Goal: Task Accomplishment & Management: Use online tool/utility

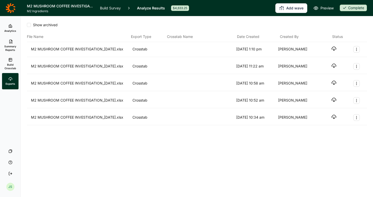
click at [11, 63] on span "Build Crosstab" at bounding box center [10, 66] width 12 height 7
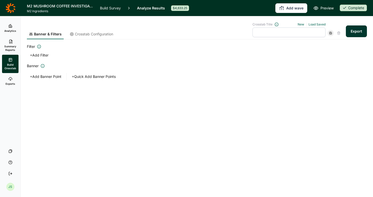
click at [42, 55] on button "+ Add Filter" at bounding box center [39, 55] width 25 height 7
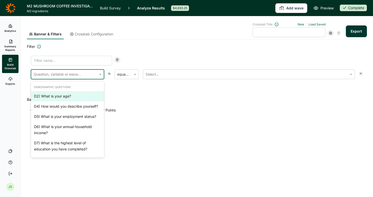
click at [89, 76] on div at bounding box center [64, 74] width 60 height 7
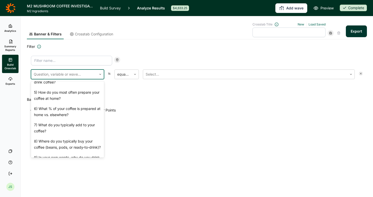
scroll to position [223, 0]
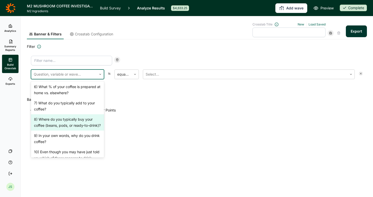
click at [78, 117] on div "8) Where do you typically buy your coffee (beans, pods, or ready-to-drink)?" at bounding box center [67, 122] width 73 height 16
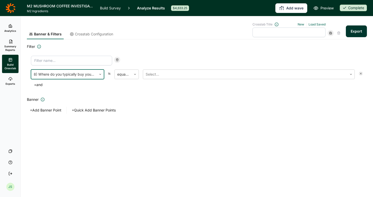
click at [183, 68] on div "option 8) Where do you typically buy your coffee (beans, pods, or ready-to-drin…" at bounding box center [197, 72] width 340 height 41
click at [181, 75] on div at bounding box center [245, 74] width 199 height 7
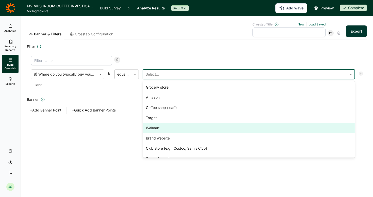
click at [170, 125] on div "Walmart" at bounding box center [249, 128] width 212 height 10
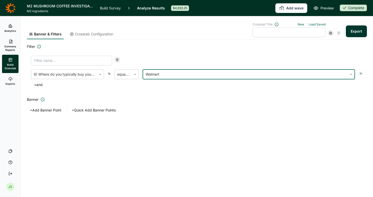
click at [359, 32] on button "Export" at bounding box center [356, 31] width 21 height 12
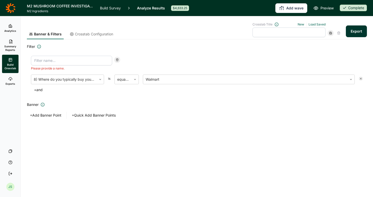
click at [73, 62] on input at bounding box center [71, 61] width 81 height 10
type input "Walmart Shopper"
click at [354, 34] on button "Export" at bounding box center [356, 31] width 21 height 12
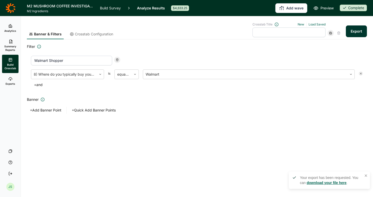
click at [330, 182] on link "download your file here" at bounding box center [327, 182] width 40 height 4
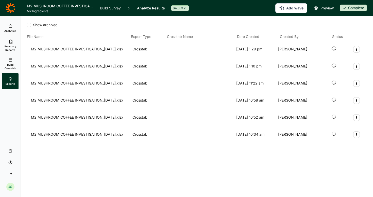
click at [334, 48] on icon "button" at bounding box center [334, 48] width 5 height 5
click at [324, 12] on div "Add wave Preview Complete" at bounding box center [281, 8] width 172 height 10
